Goal: Find specific page/section: Find specific page/section

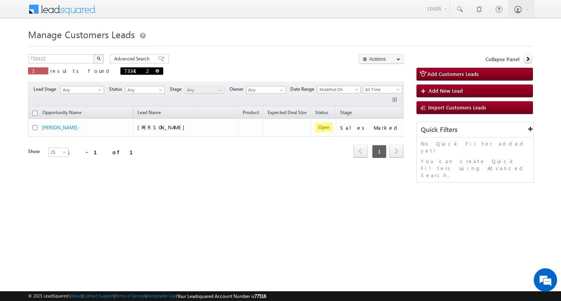
click at [155, 70] on span at bounding box center [157, 71] width 4 height 4
type input "Search Customers Leads"
